Goal: Task Accomplishment & Management: Manage account settings

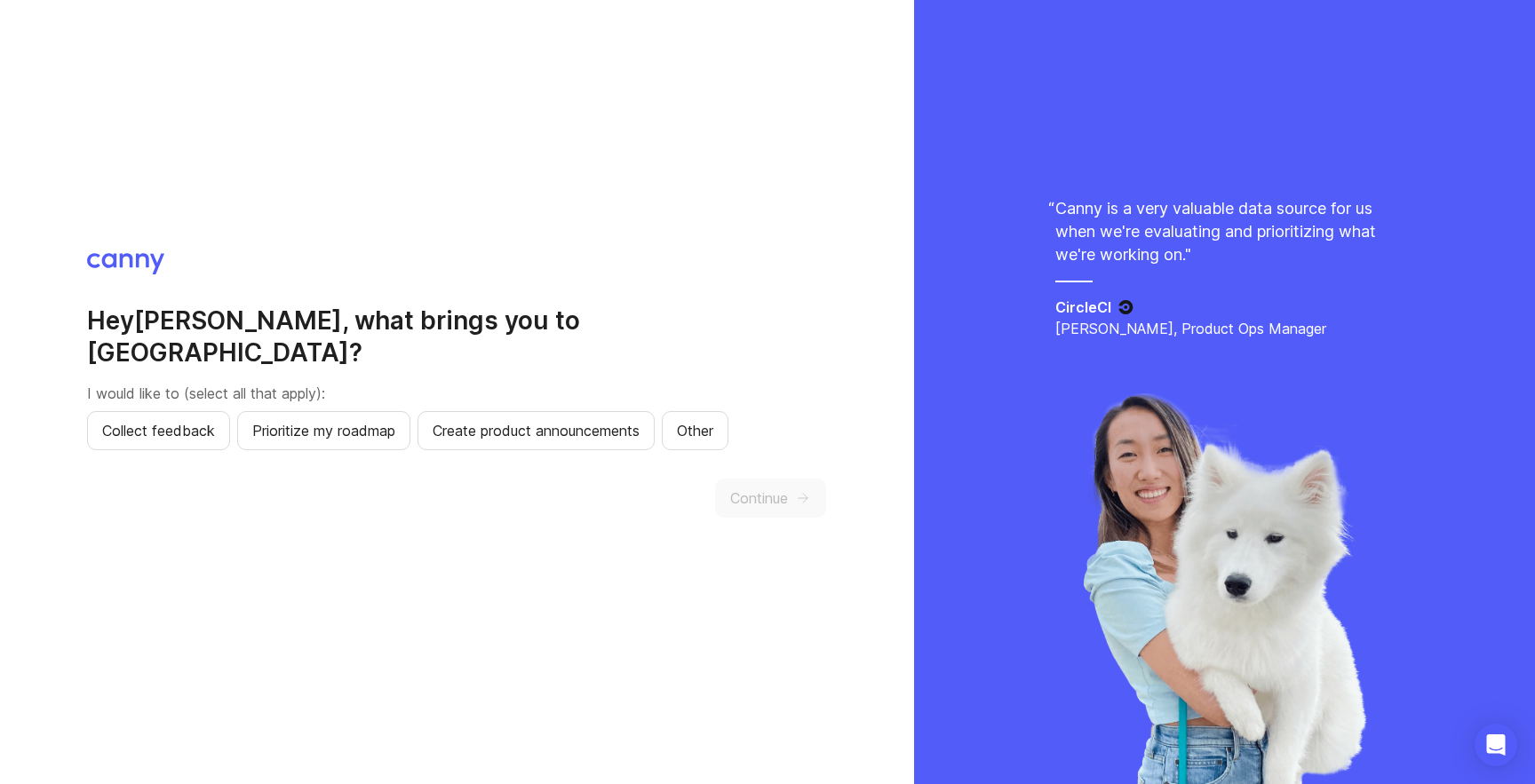
drag, startPoint x: 764, startPoint y: 471, endPoint x: 707, endPoint y: 443, distance: 63.5
click at [761, 478] on button "Continue" at bounding box center [770, 498] width 111 height 39
click at [707, 443] on div "Hey [PERSON_NAME] , what brings you to Canny? I would like to (select all that …" at bounding box center [457, 392] width 739 height 279
click at [707, 426] on button "Other" at bounding box center [694, 430] width 67 height 39
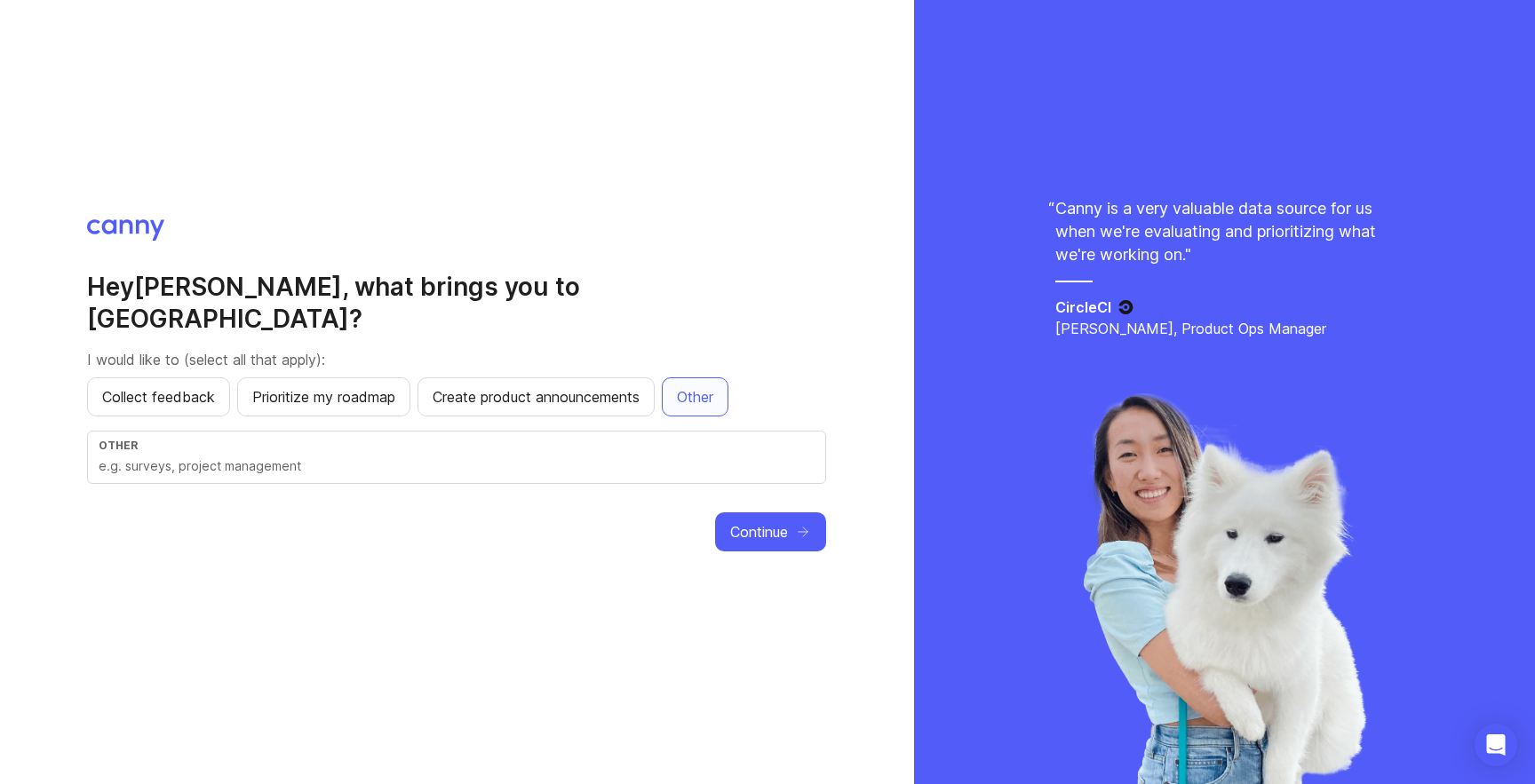
click at [730, 463] on div "Other" at bounding box center [457, 457] width 739 height 53
click at [737, 521] on span "Continue" at bounding box center [759, 532] width 58 height 22
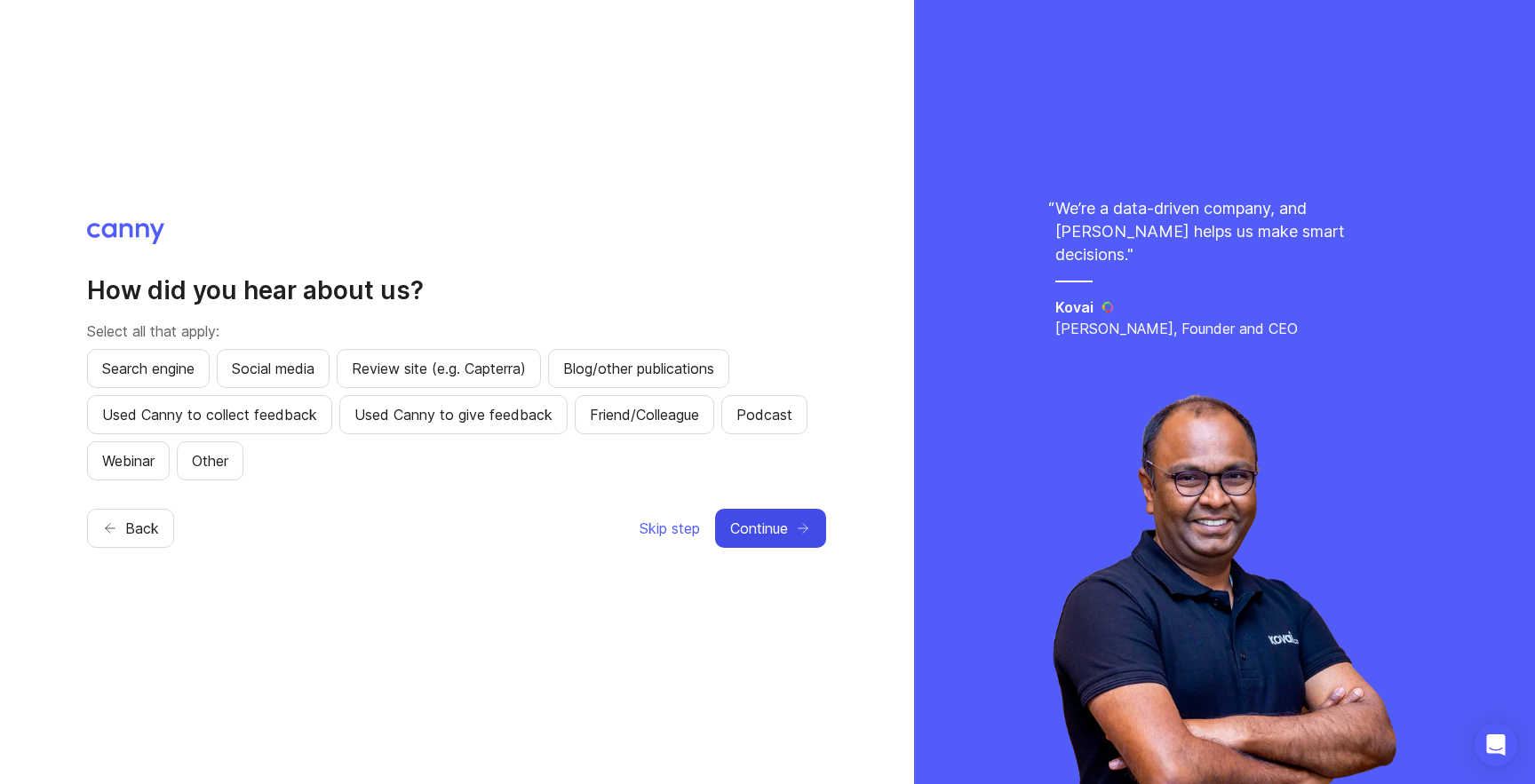
click at [888, 127] on div "How did you hear about us? Select all that apply: Search engine Social media Re…" at bounding box center [457, 392] width 914 height 784
click at [796, 536] on button "Continue" at bounding box center [770, 529] width 111 height 39
click at [692, 537] on button "Skip step" at bounding box center [670, 529] width 62 height 39
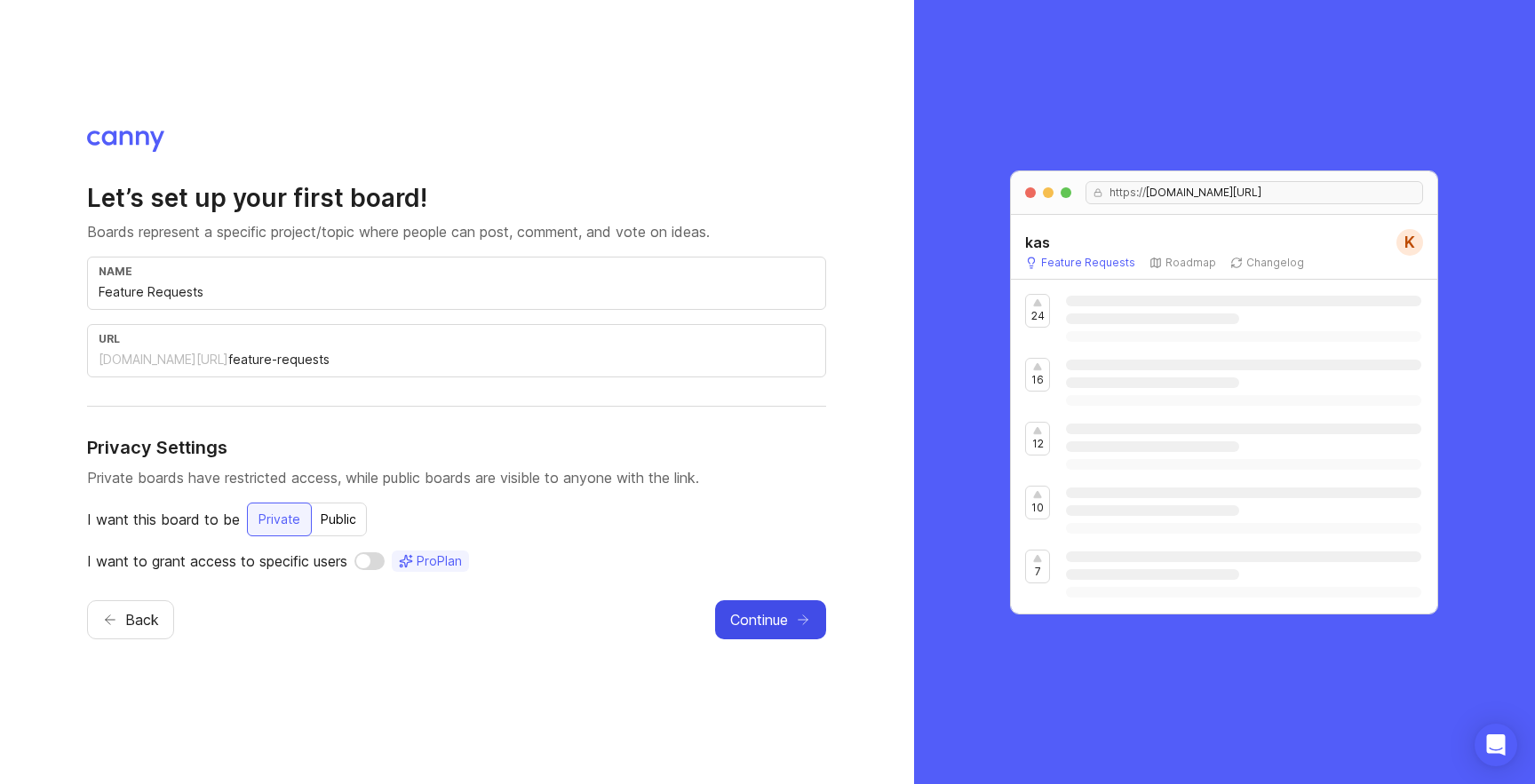
drag, startPoint x: 780, startPoint y: 590, endPoint x: 779, endPoint y: 600, distance: 10.0
click at [780, 591] on div "Let’s set up your first board! Boards represent a specific project/topic where …" at bounding box center [457, 392] width 739 height 523
click at [771, 617] on span "Continue" at bounding box center [759, 620] width 58 height 22
click at [761, 614] on span "Continue" at bounding box center [783, 620] width 58 height 22
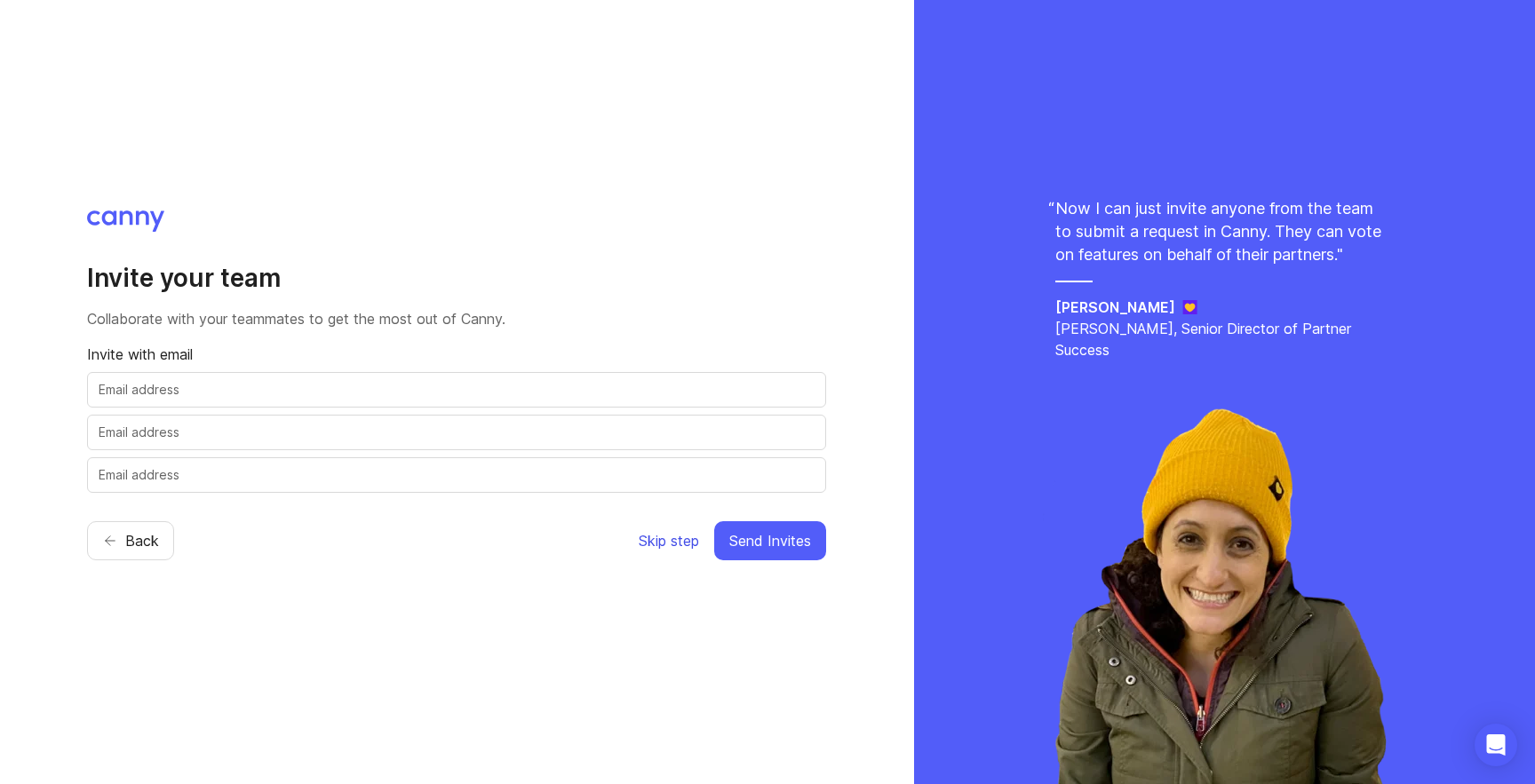
click at [644, 530] on span "Skip step" at bounding box center [669, 540] width 60 height 22
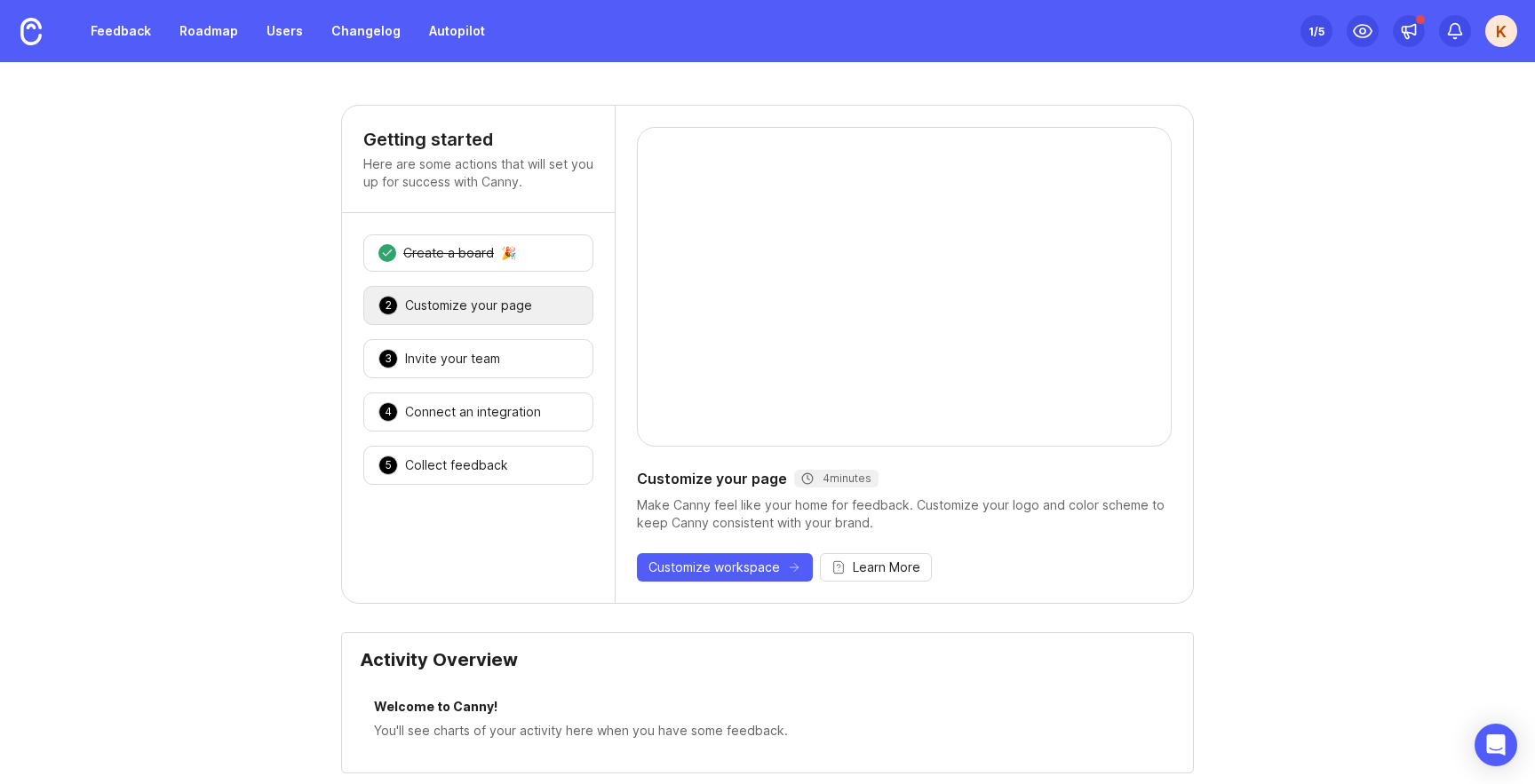
click at [1487, 34] on div "K" at bounding box center [1501, 31] width 32 height 32
click at [1446, 251] on div "Logout" at bounding box center [1437, 259] width 177 height 28
